Goal: Task Accomplishment & Management: Use online tool/utility

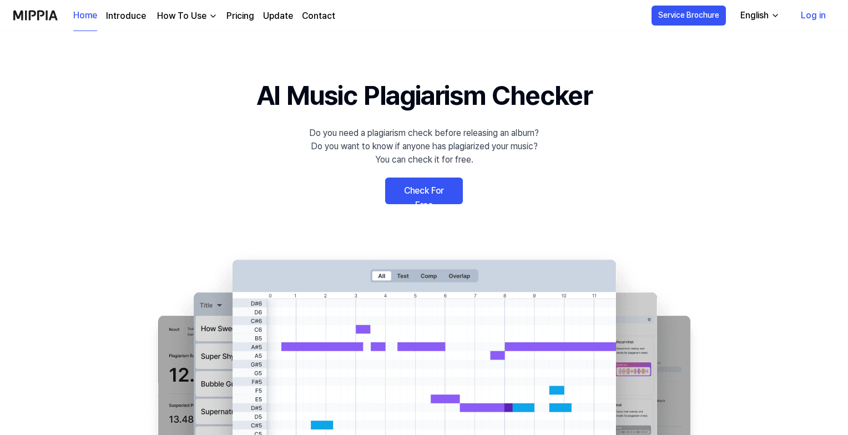
click at [425, 189] on link "Check For Free" at bounding box center [424, 190] width 78 height 27
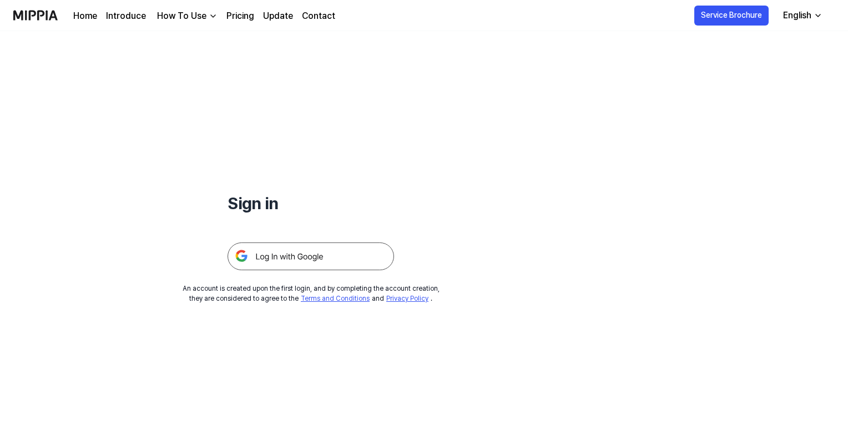
click at [326, 255] on img at bounding box center [310, 256] width 166 height 28
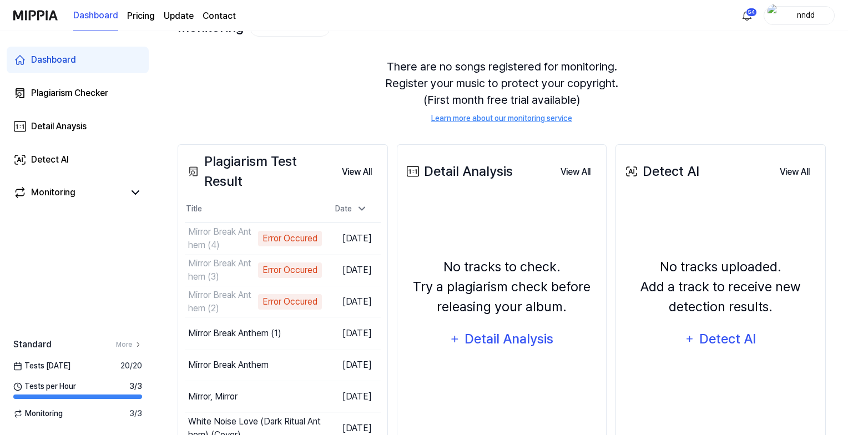
scroll to position [95, 0]
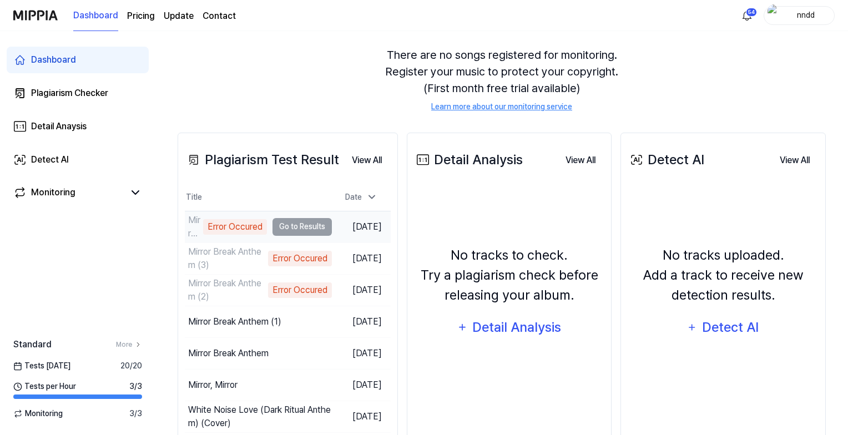
click at [308, 220] on td "Mirror Break Anthem (4) Error Occured Go to Results" at bounding box center [258, 226] width 147 height 31
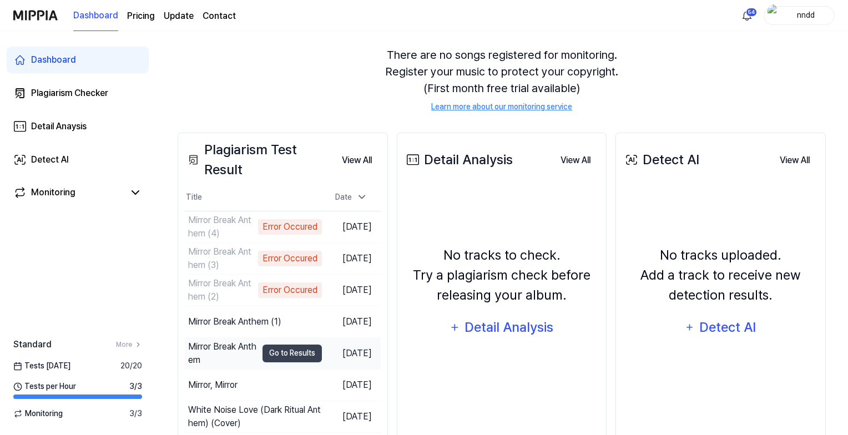
scroll to position [0, 0]
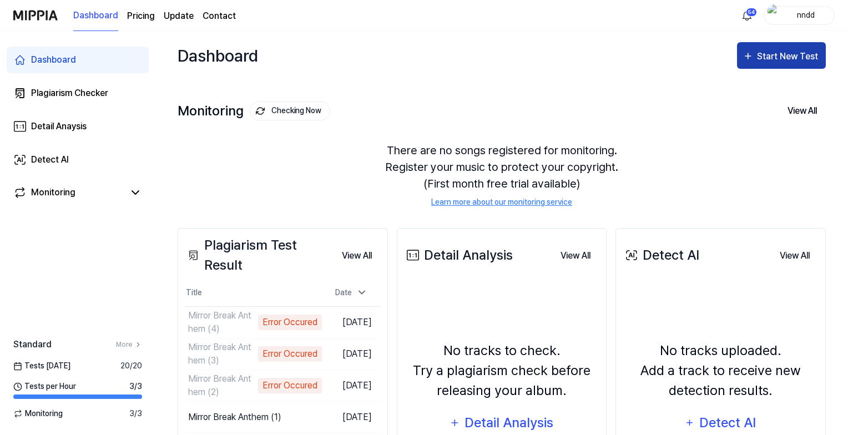
click at [794, 55] on div "Start New Test" at bounding box center [788, 56] width 63 height 14
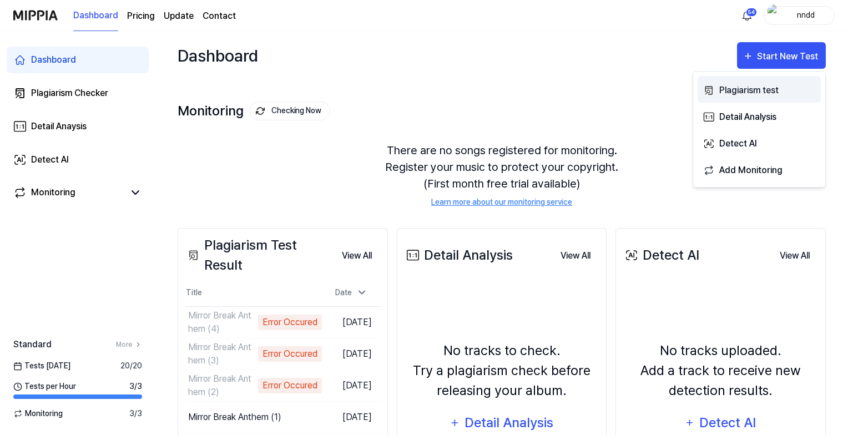
click at [758, 84] on div "Plagiarism test" at bounding box center [767, 90] width 97 height 14
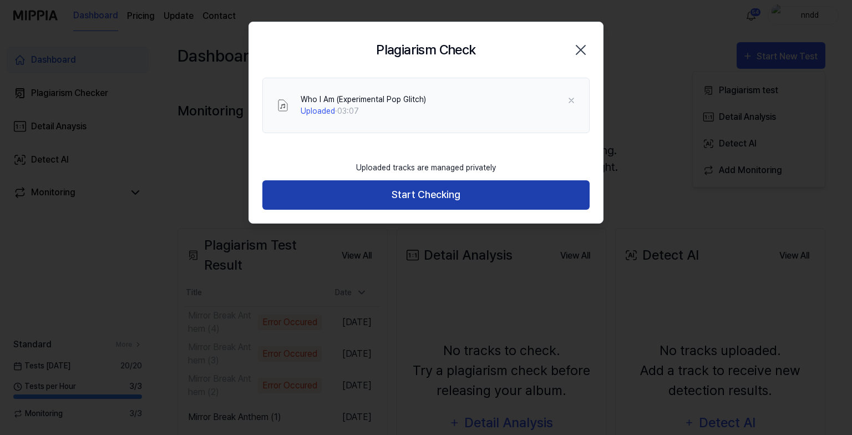
click at [392, 180] on button "Start Checking" at bounding box center [425, 194] width 327 height 29
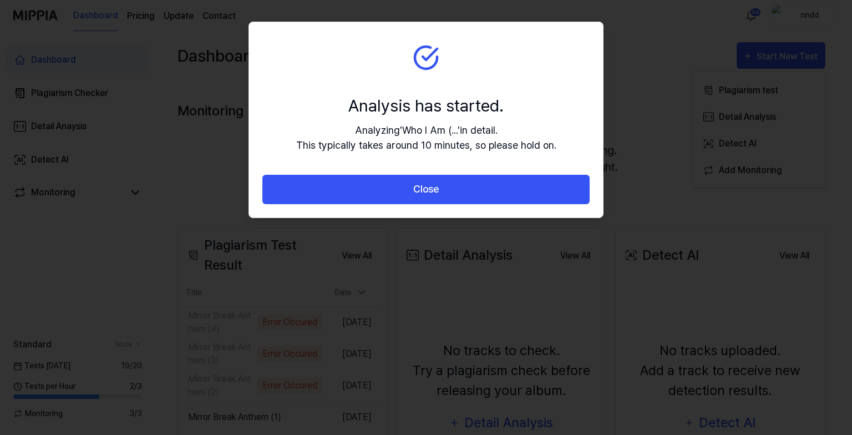
click at [392, 180] on button "Close" at bounding box center [425, 189] width 327 height 29
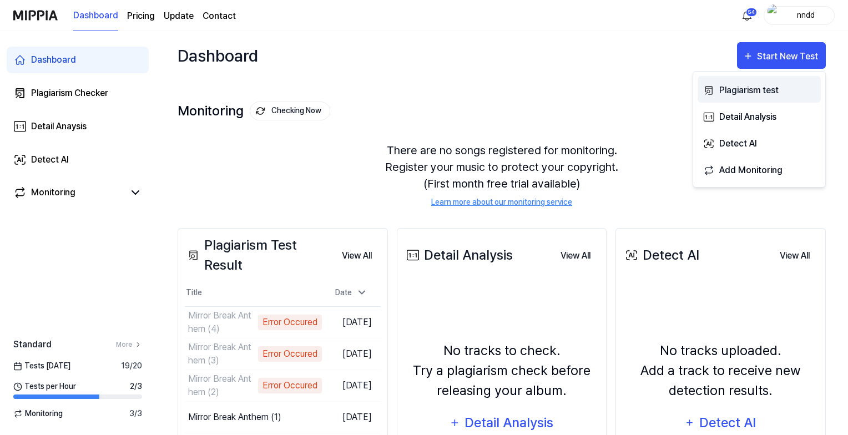
click at [734, 87] on div "Plagiarism test" at bounding box center [767, 90] width 97 height 14
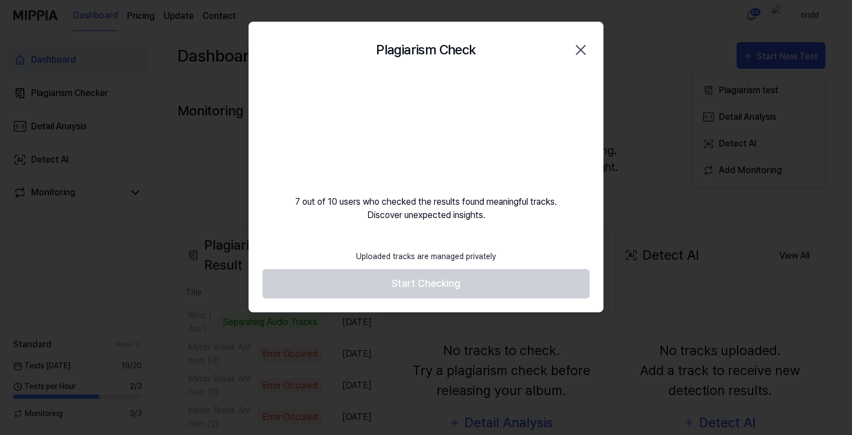
click at [376, 206] on div "7 out of 10 users who checked the results found meaningful tracks. Discover une…" at bounding box center [426, 150] width 354 height 144
click at [419, 118] on video at bounding box center [426, 131] width 106 height 106
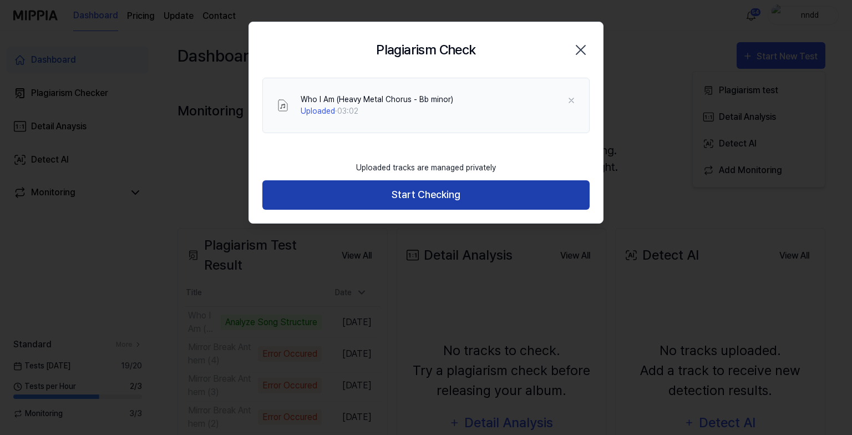
click at [451, 191] on button "Start Checking" at bounding box center [425, 194] width 327 height 29
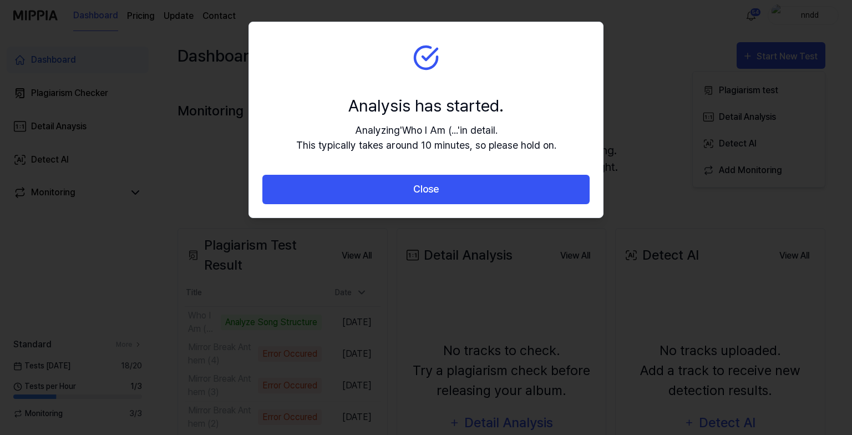
click at [451, 191] on button "Close" at bounding box center [425, 189] width 327 height 29
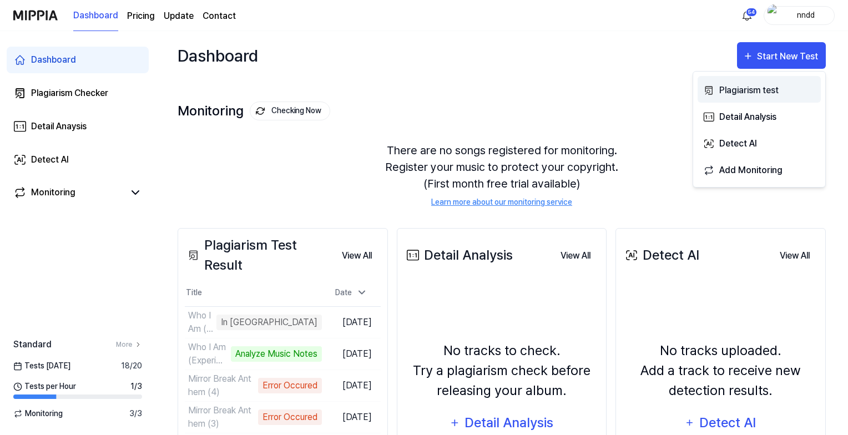
click at [730, 94] on div "Plagiarism test" at bounding box center [767, 90] width 97 height 14
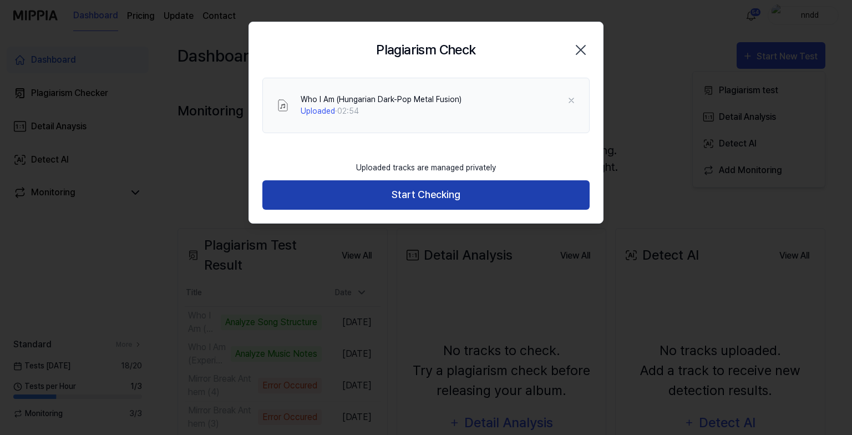
click at [399, 199] on button "Start Checking" at bounding box center [425, 194] width 327 height 29
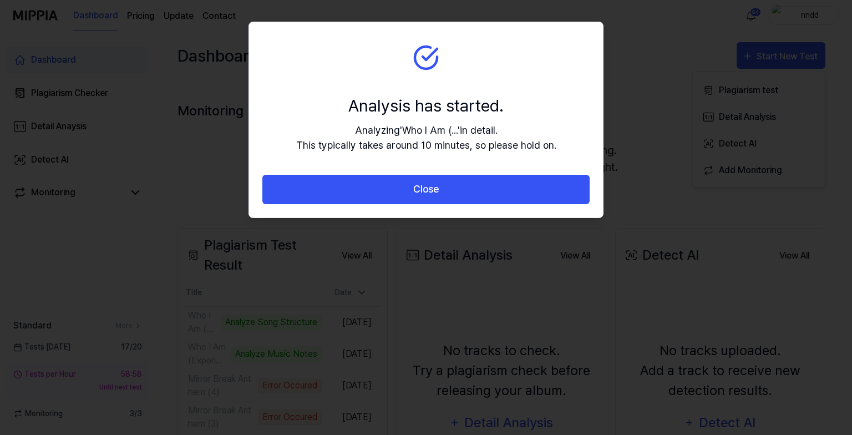
click at [399, 199] on button "Close" at bounding box center [425, 189] width 327 height 29
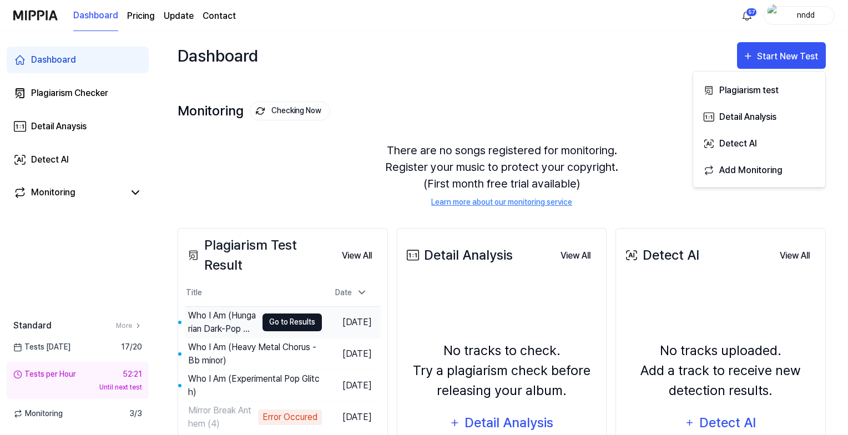
click at [281, 322] on button "Go to Results" at bounding box center [291, 322] width 59 height 18
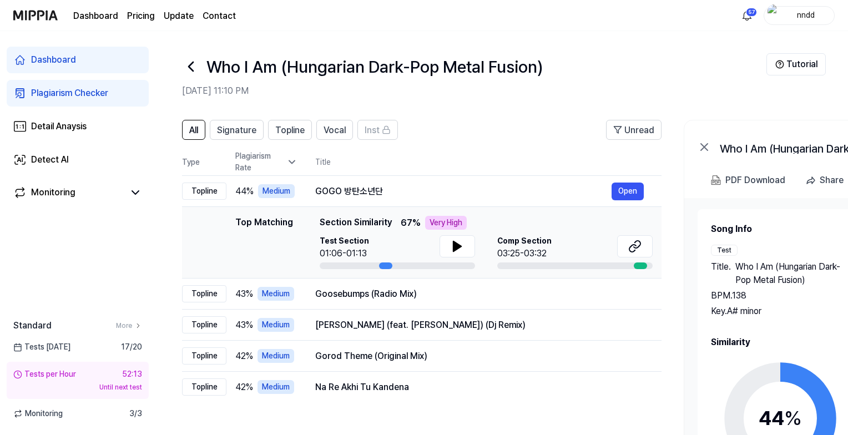
click at [189, 60] on icon at bounding box center [191, 67] width 18 height 18
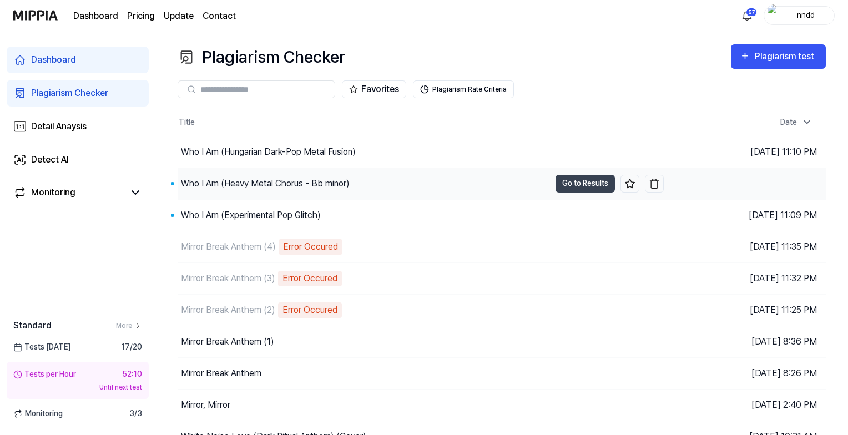
click at [261, 179] on div "Who I Am (Heavy Metal Chorus - Bb minor)" at bounding box center [265, 183] width 169 height 13
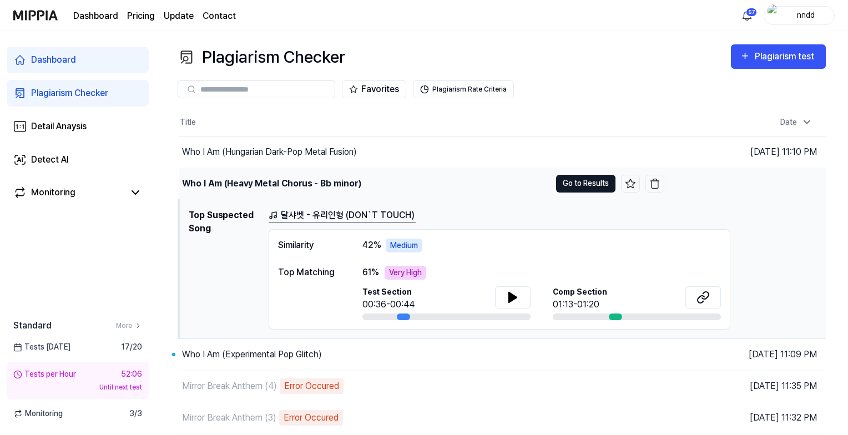
click at [579, 178] on button "Go to Results" at bounding box center [585, 184] width 59 height 18
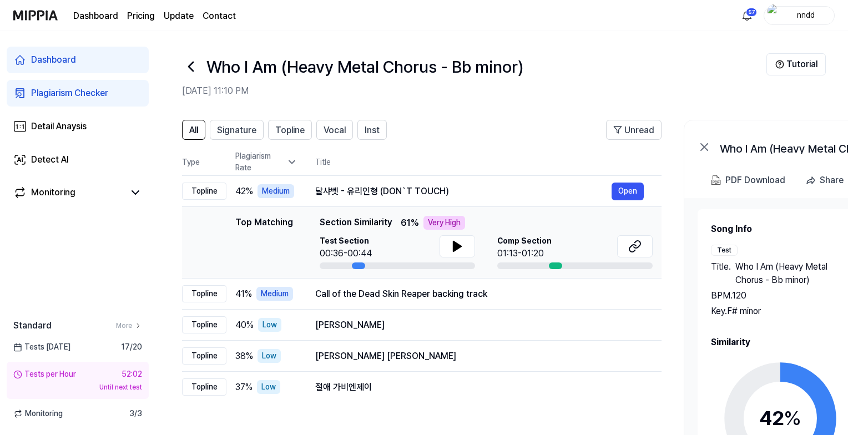
click at [186, 64] on icon at bounding box center [191, 67] width 18 height 18
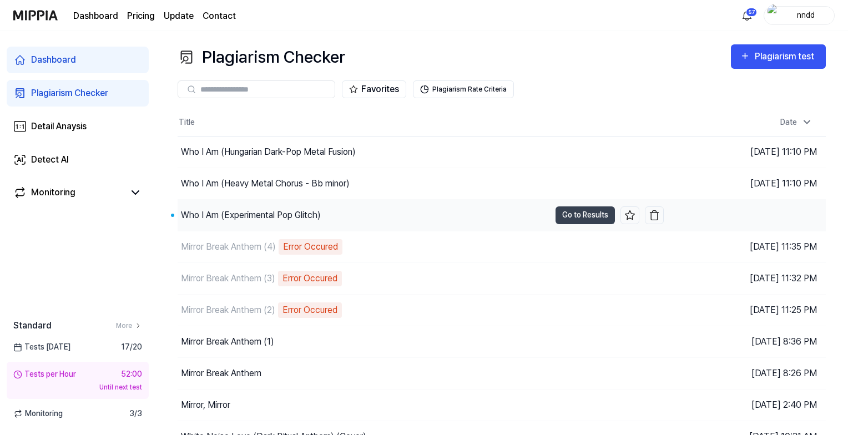
click at [275, 209] on div "Who I Am (Experimental Pop Glitch)" at bounding box center [251, 215] width 140 height 13
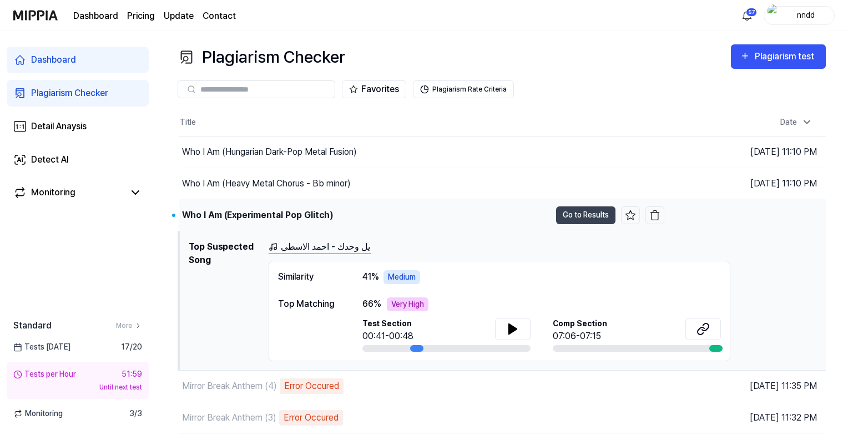
click at [582, 200] on td "Who I Am (Experimental Pop Glitch) Go to Results" at bounding box center [421, 215] width 485 height 31
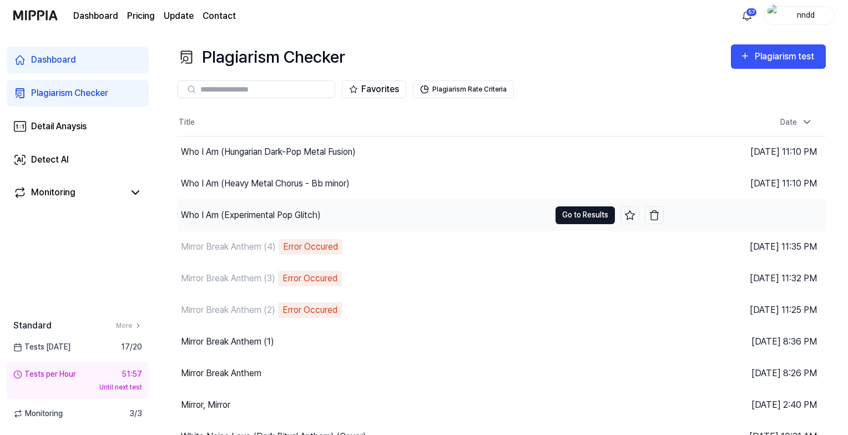
click at [586, 217] on button "Go to Results" at bounding box center [584, 215] width 59 height 18
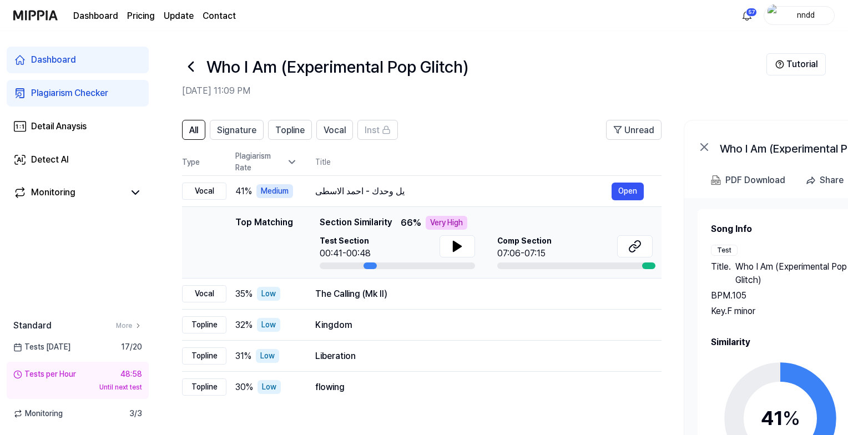
click at [185, 67] on icon at bounding box center [191, 67] width 18 height 18
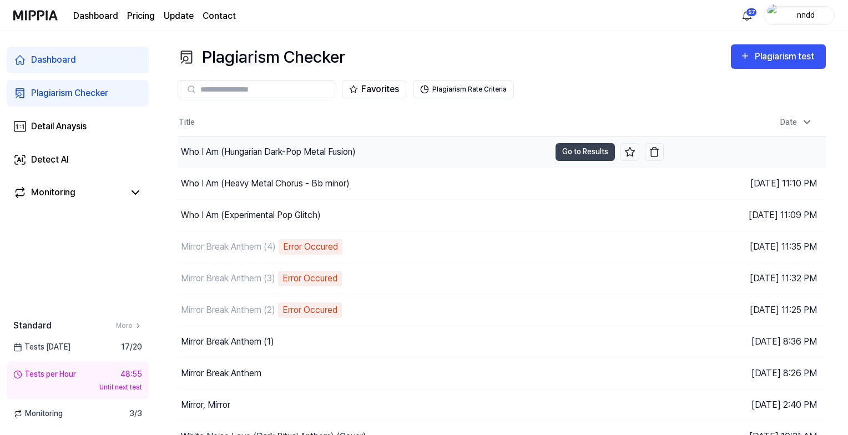
click at [481, 153] on div "Who I Am (Hungarian Dark-Pop Metal Fusion)" at bounding box center [363, 151] width 372 height 31
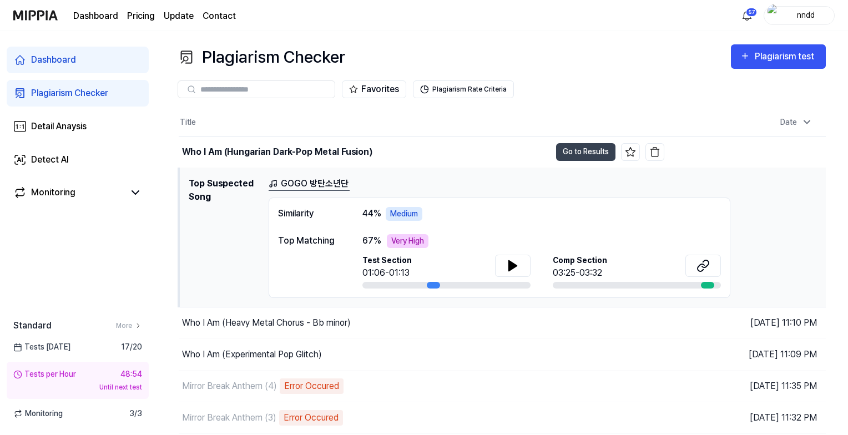
scroll to position [19, 0]
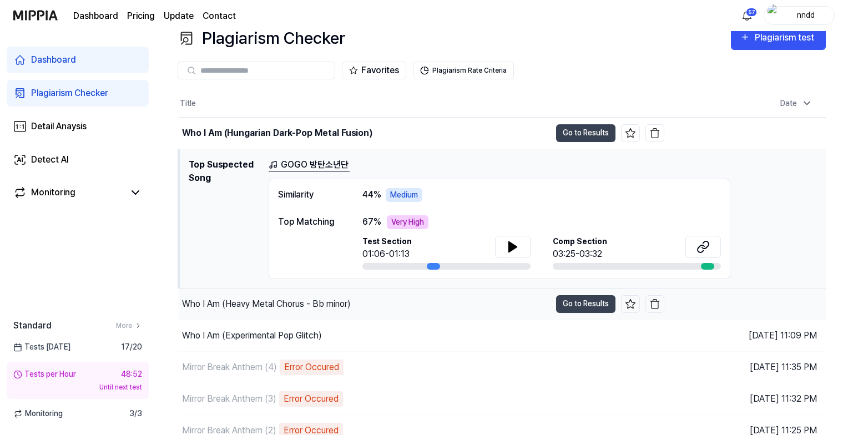
click at [429, 308] on div "Who I Am (Heavy Metal Chorus - Bb minor)" at bounding box center [365, 303] width 372 height 31
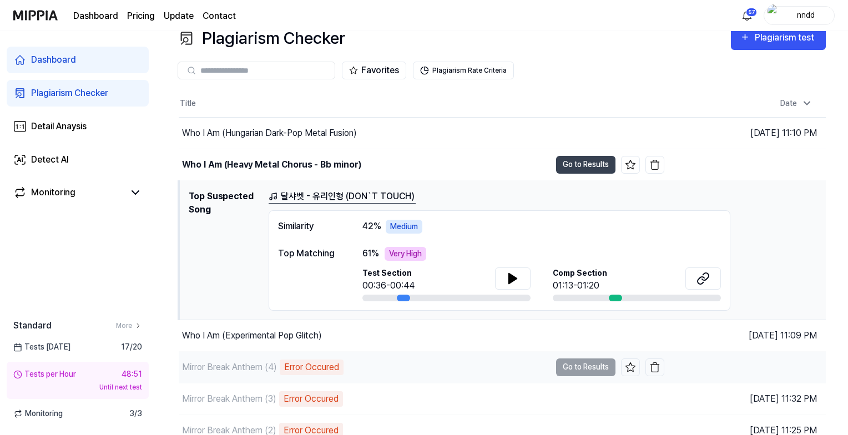
click at [408, 352] on div "Mirror Break Anthem (4) Error Occured" at bounding box center [365, 367] width 372 height 31
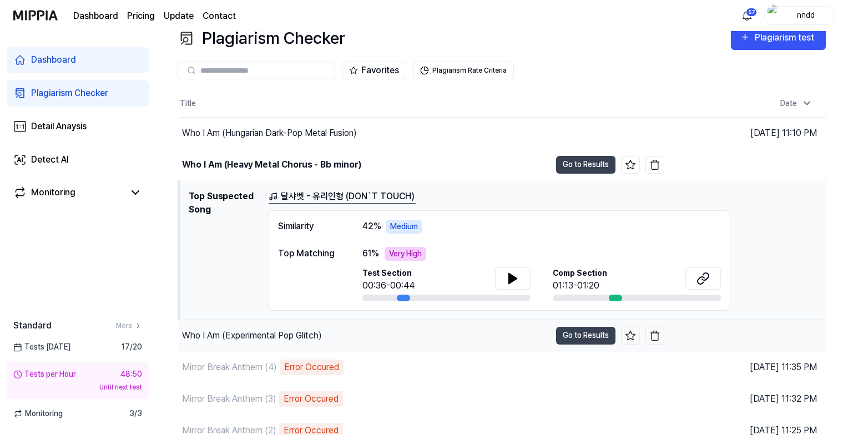
click at [408, 339] on div "Who I Am (Experimental Pop Glitch)" at bounding box center [365, 335] width 372 height 31
